Goal: Go to known website: Access a specific website the user already knows

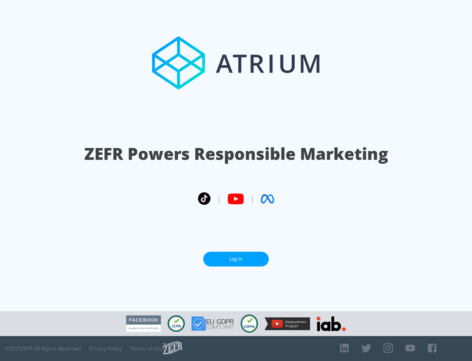
click at [236, 259] on link "Log In" at bounding box center [236, 259] width 66 height 15
